Goal: Transaction & Acquisition: Download file/media

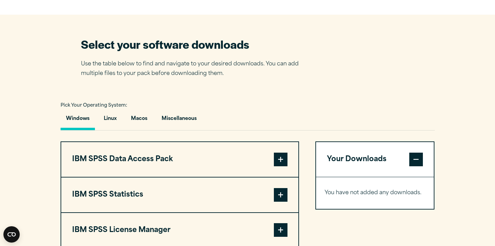
scroll to position [412, 0]
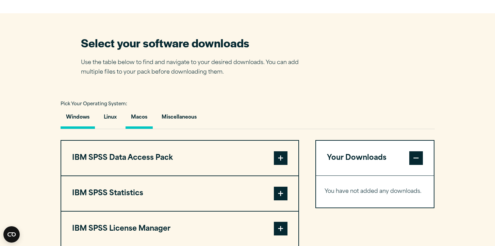
click at [146, 123] on button "Macos" at bounding box center [139, 118] width 27 height 19
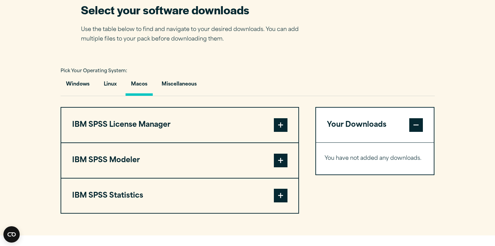
scroll to position [446, 0]
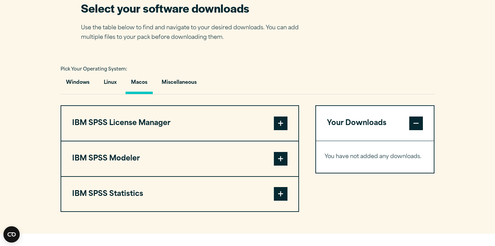
click at [129, 200] on button "IBM SPSS Statistics" at bounding box center [179, 194] width 237 height 35
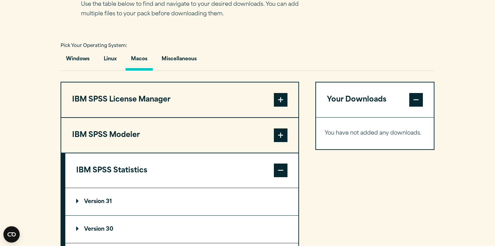
scroll to position [557, 0]
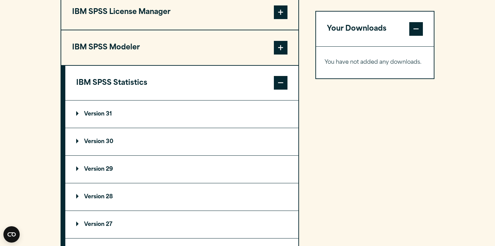
click at [82, 169] on summary "Version 29" at bounding box center [181, 169] width 233 height 27
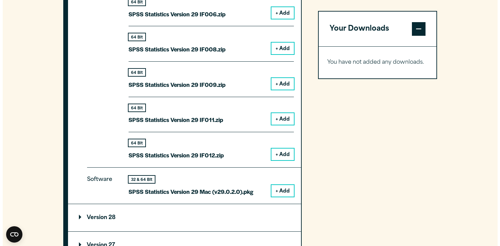
scroll to position [986, 0]
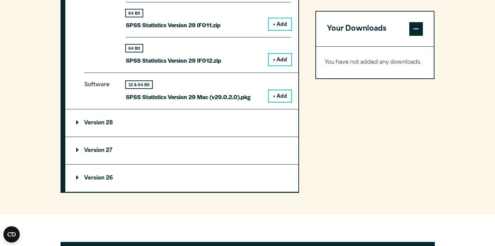
click at [277, 98] on button "+ Add" at bounding box center [280, 96] width 22 height 12
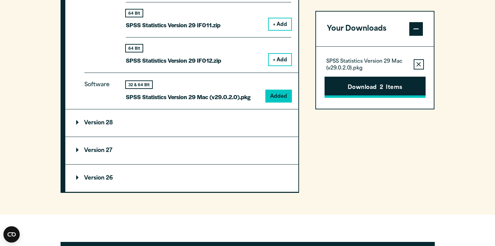
click at [401, 91] on button "Download 2 Items" at bounding box center [375, 87] width 101 height 21
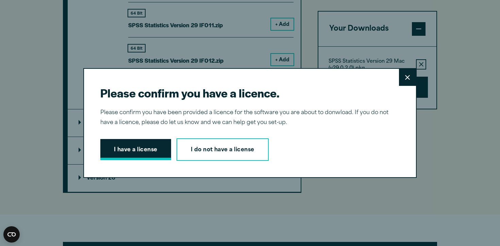
click at [139, 149] on button "I have a license" at bounding box center [135, 149] width 71 height 21
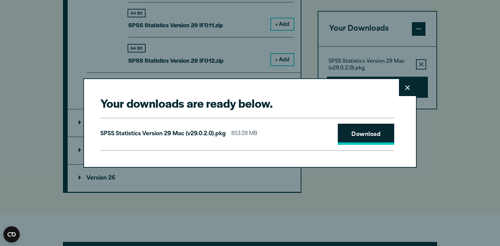
drag, startPoint x: 364, startPoint y: 132, endPoint x: 367, endPoint y: 114, distance: 18.4
click at [364, 132] on link "Download" at bounding box center [366, 134] width 57 height 21
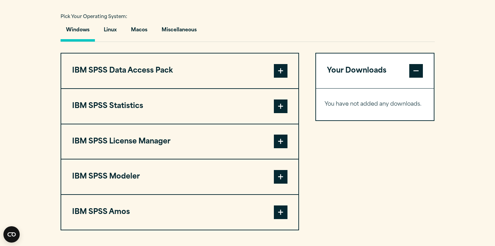
scroll to position [496, 0]
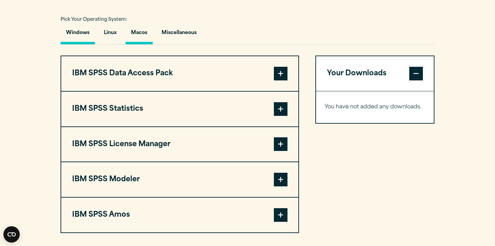
click at [140, 38] on button "Macos" at bounding box center [139, 34] width 27 height 19
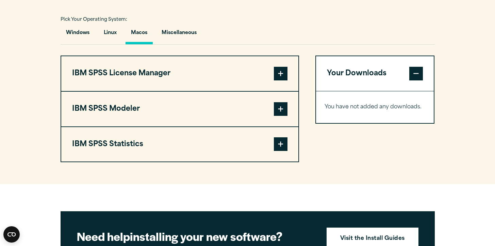
click at [277, 150] on span at bounding box center [281, 144] width 14 height 14
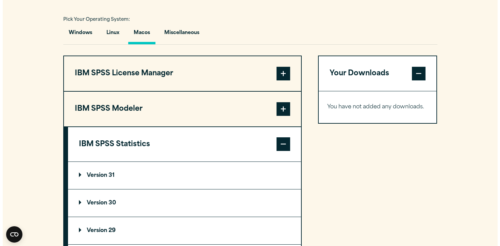
scroll to position [652, 0]
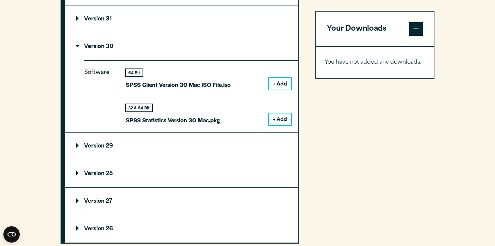
click at [282, 118] on button "+ Add" at bounding box center [280, 119] width 22 height 12
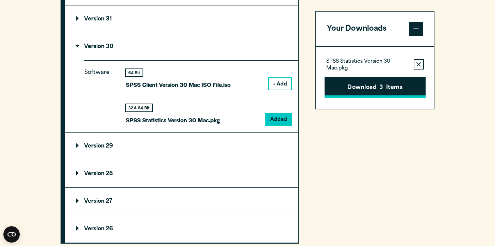
click at [361, 90] on button "Download 3 Items" at bounding box center [375, 87] width 101 height 21
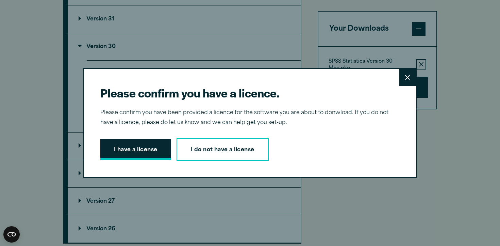
click at [143, 151] on button "I have a license" at bounding box center [135, 149] width 71 height 21
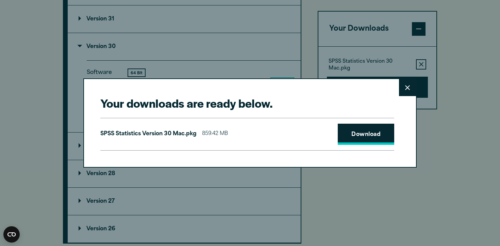
click at [364, 134] on link "Download" at bounding box center [366, 134] width 57 height 21
click at [356, 136] on link "Download" at bounding box center [366, 134] width 57 height 21
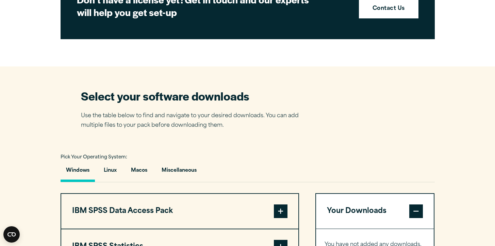
scroll to position [348, 0]
